Goal: Browse casually

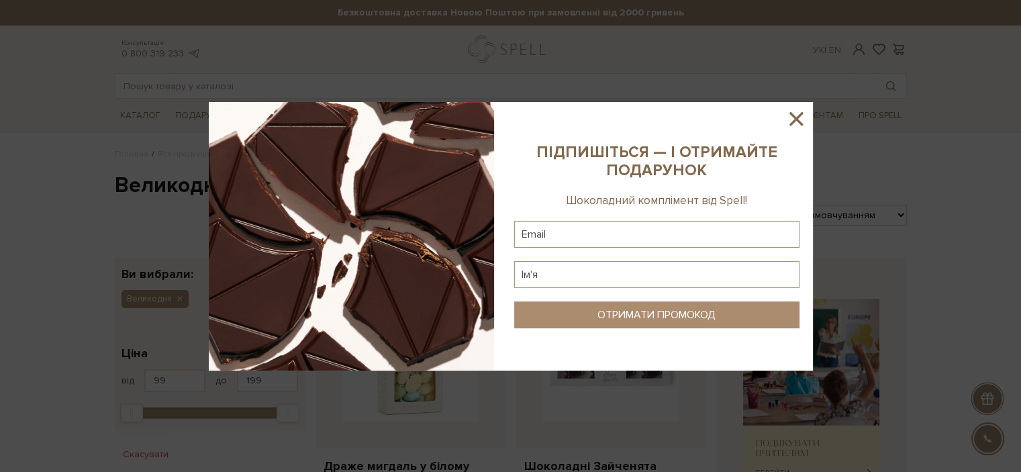
click at [809, 115] on sys-column-static at bounding box center [657, 236] width 312 height 269
click at [800, 119] on icon at bounding box center [796, 118] width 23 height 23
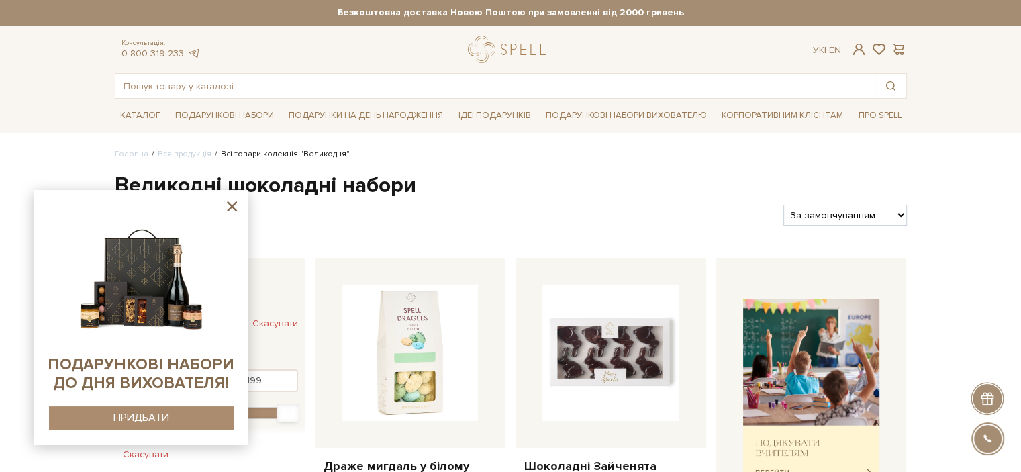
click at [235, 211] on icon at bounding box center [232, 206] width 17 height 17
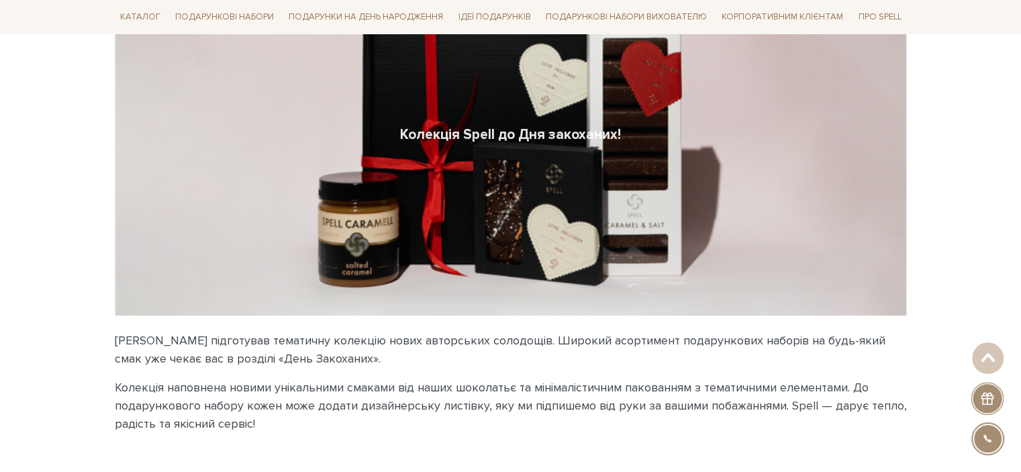
scroll to position [134, 0]
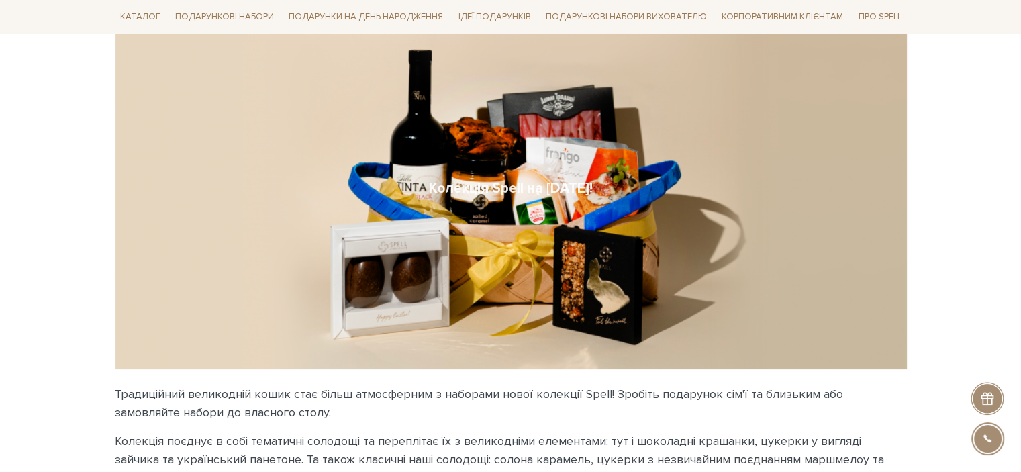
scroll to position [336, 0]
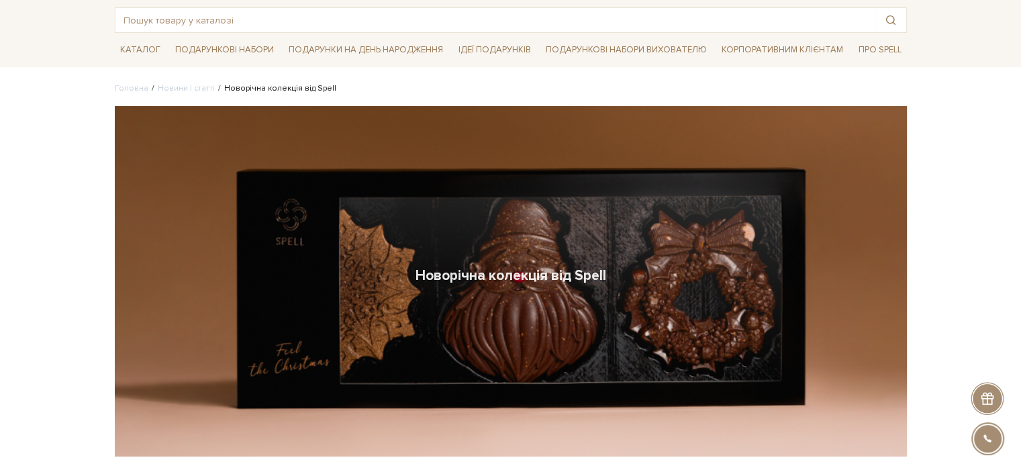
scroll to position [201, 0]
